Goal: Transaction & Acquisition: Purchase product/service

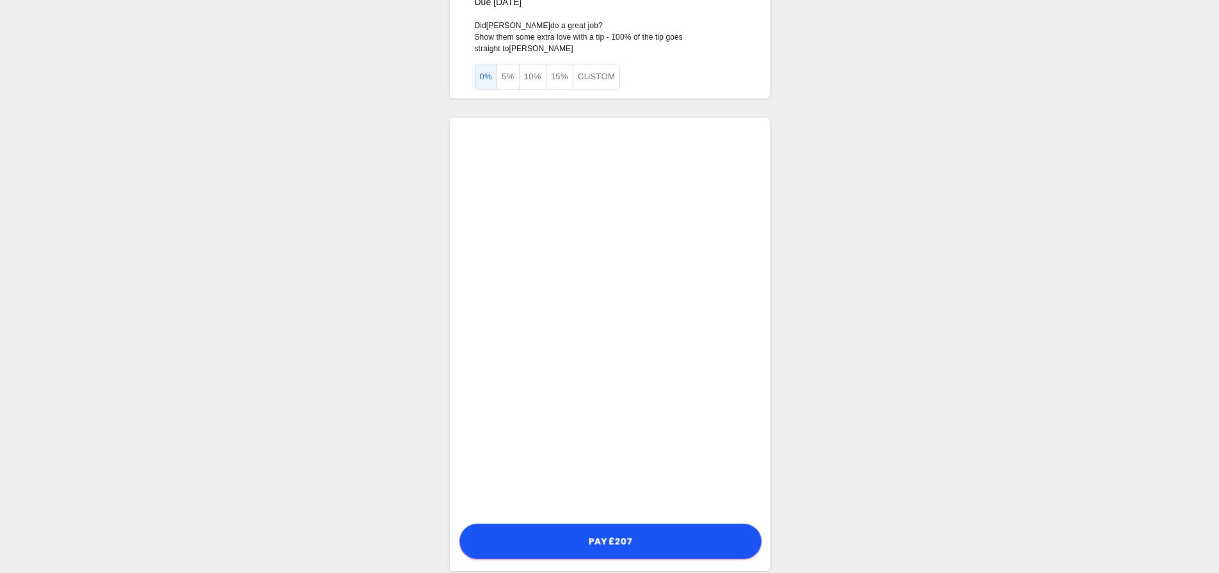
scroll to position [76, 0]
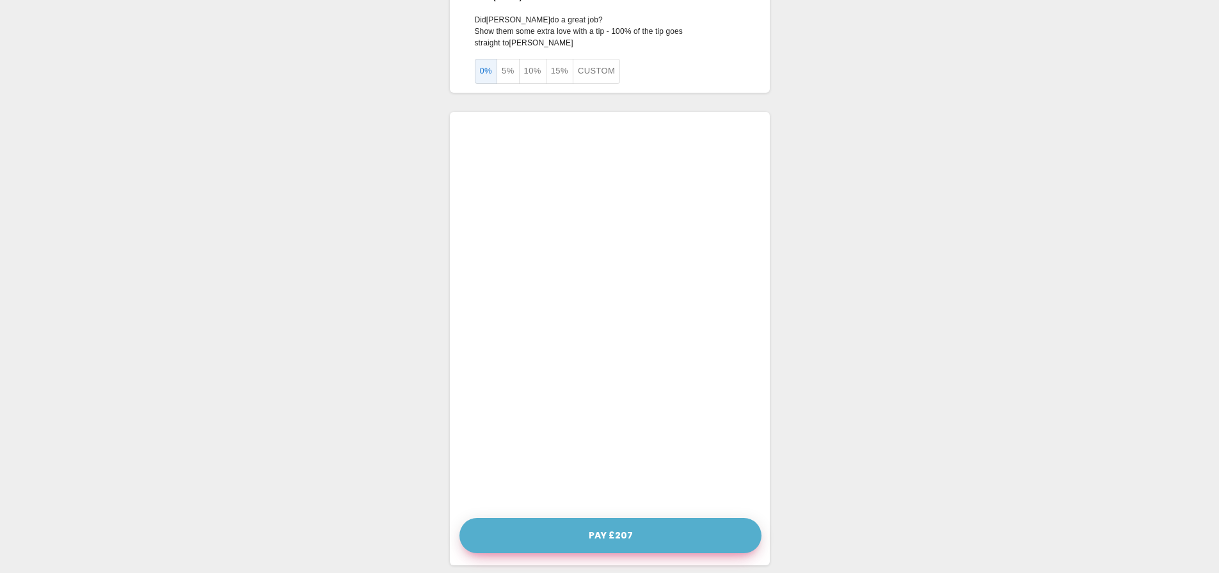
click at [630, 527] on button "Pay £207" at bounding box center [611, 535] width 302 height 35
